Goal: Information Seeking & Learning: Learn about a topic

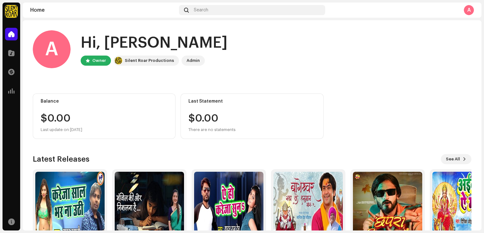
click at [0, 89] on div "KDM [PERSON_NAME] Digital Home Catalog Transactions Analytics Resources KDM [PE…" at bounding box center [242, 116] width 484 height 233
click at [10, 51] on span at bounding box center [11, 52] width 6 height 5
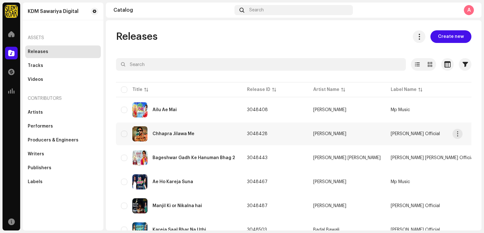
click at [207, 134] on div "Chhapra Jilawa Me" at bounding box center [179, 133] width 116 height 15
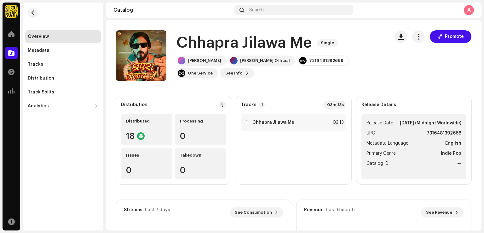
click at [258, 44] on h1 "Chhapra Jilawa Me" at bounding box center [245, 43] width 136 height 20
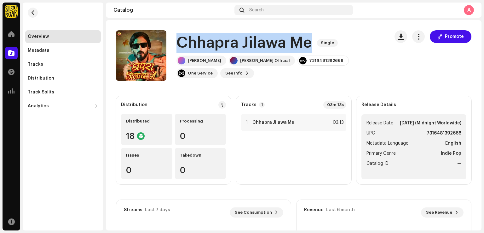
click at [258, 44] on h1 "Chhapra Jilawa Me" at bounding box center [245, 43] width 136 height 20
click at [32, 13] on span "button" at bounding box center [33, 12] width 5 height 5
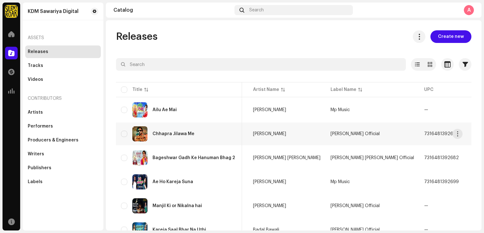
scroll to position [0, 61]
drag, startPoint x: 433, startPoint y: 134, endPoint x: 149, endPoint y: 133, distance: 283.8
click at [149, 133] on tr "Chhapra Jilawa Me 3048428 [PERSON_NAME] [PERSON_NAME] Official 7316481392668 [D…" at bounding box center [369, 133] width 628 height 23
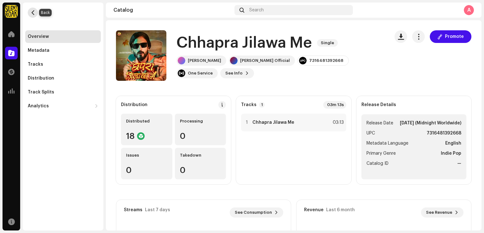
click at [33, 12] on span "button" at bounding box center [33, 12] width 5 height 5
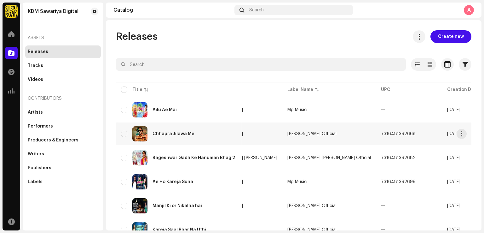
scroll to position [0, 121]
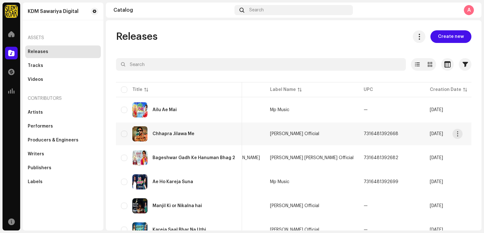
copy tr "Chhapra Jilawa Me 3048428 [PERSON_NAME] [PERSON_NAME] Official 7316481392668"
drag, startPoint x: 151, startPoint y: 133, endPoint x: 362, endPoint y: 137, distance: 211.3
click at [362, 137] on tr "Chhapra Jilawa Me 3048428 [PERSON_NAME] [PERSON_NAME] Official 7316481392668 [D…" at bounding box center [309, 133] width 628 height 23
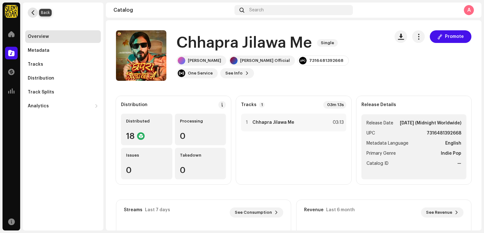
click at [31, 13] on span "button" at bounding box center [33, 12] width 5 height 5
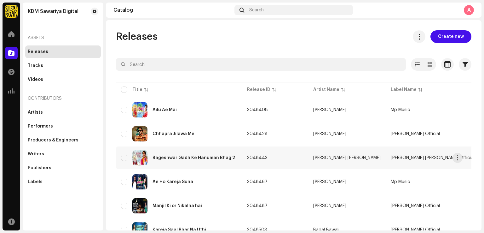
click at [171, 158] on div "Bageshwar Gadh Ke Hanuman Bhag 2" at bounding box center [194, 157] width 83 height 4
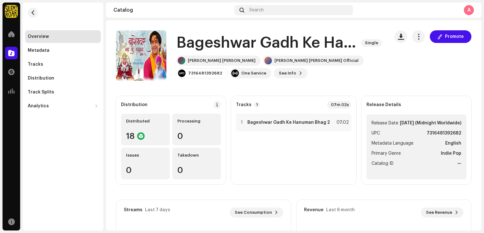
click at [247, 47] on h1 "Bageshwar Gadh Ke Hanuman Bhag 2" at bounding box center [267, 43] width 180 height 20
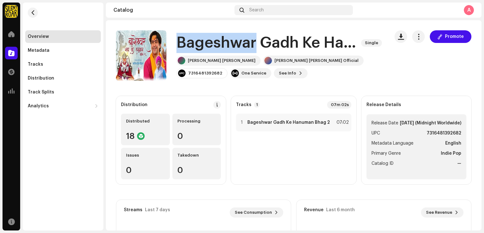
click at [247, 47] on h1 "Bageshwar Gadh Ke Hanuman Bhag 2" at bounding box center [267, 43] width 180 height 20
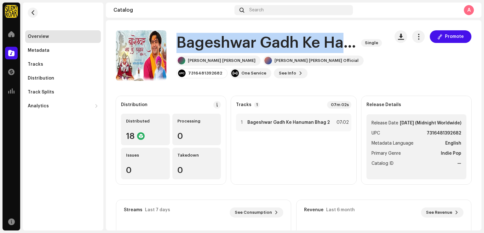
click at [247, 47] on h1 "Bageshwar Gadh Ke Hanuman Bhag 2" at bounding box center [267, 43] width 180 height 20
copy div "Bageshwar [PERSON_NAME] Hanuman Bhag 2 Single"
click at [247, 47] on h1 "Bageshwar Gadh Ke Hanuman Bhag 2" at bounding box center [267, 43] width 180 height 20
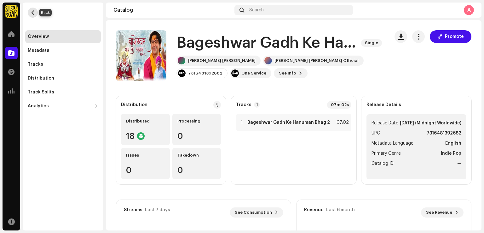
click at [33, 14] on span "button" at bounding box center [33, 12] width 5 height 5
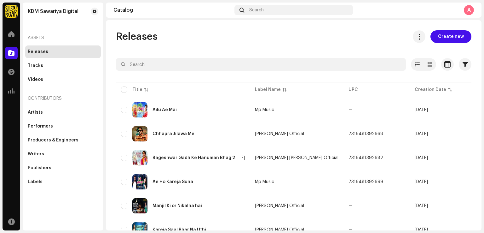
scroll to position [0, 211]
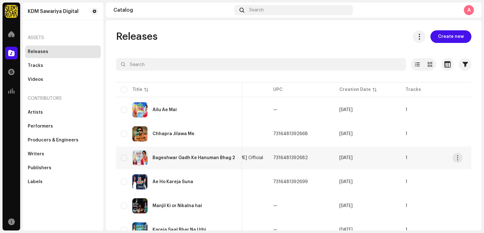
copy tr "Bageshwar [PERSON_NAME] Hanuman Bhag 2 3048443 [PERSON_NAME] Dev [PERSON_NAME] …"
drag, startPoint x: 151, startPoint y: 158, endPoint x: 276, endPoint y: 158, distance: 125.5
click at [276, 158] on tr "Bageshwar [PERSON_NAME] Hanuman Bhag 2 3048443 [PERSON_NAME] Dev [PERSON_NAME] …" at bounding box center [219, 157] width 628 height 23
